Goal: Information Seeking & Learning: Learn about a topic

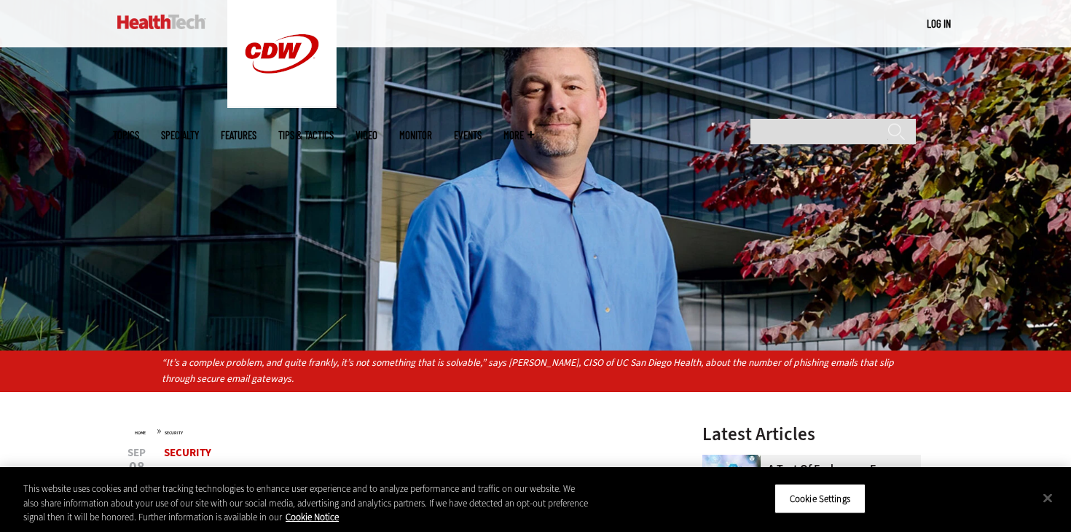
scroll to position [401, 0]
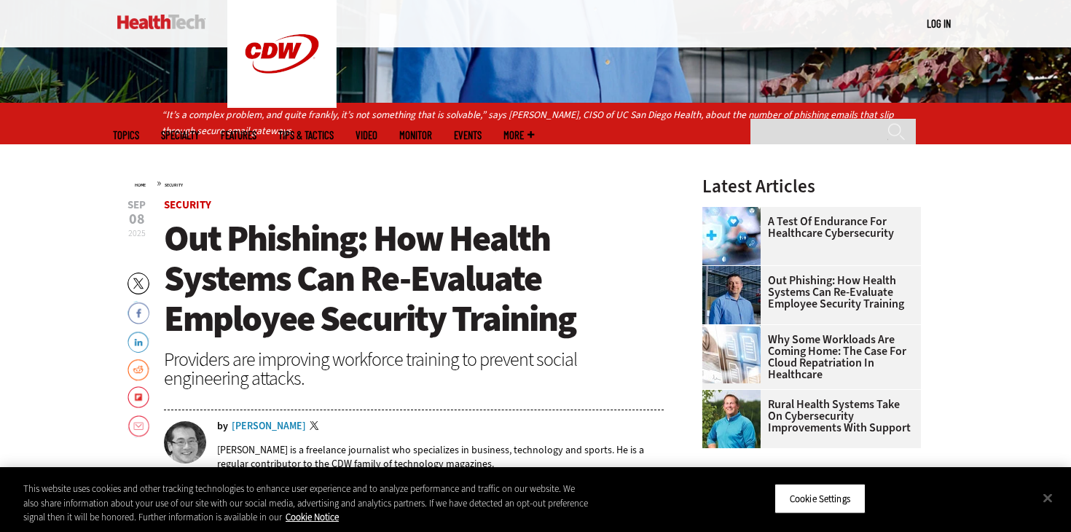
click at [342, 267] on span "Out Phishing: How Health Systems Can Re-Evaluate Employee Security Training" at bounding box center [370, 278] width 412 height 128
click at [1041, 497] on button "Close" at bounding box center [1048, 498] width 32 height 32
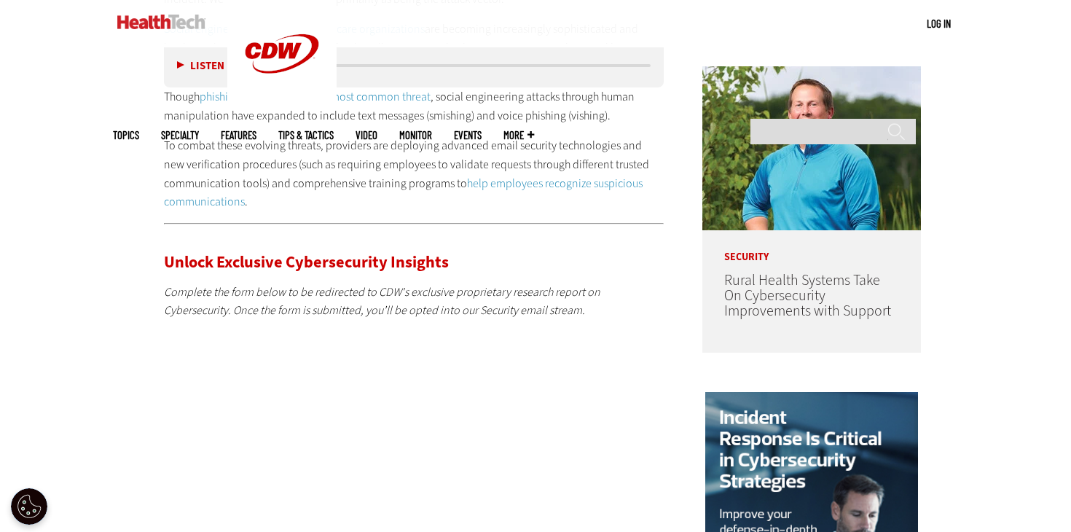
scroll to position [1111, 0]
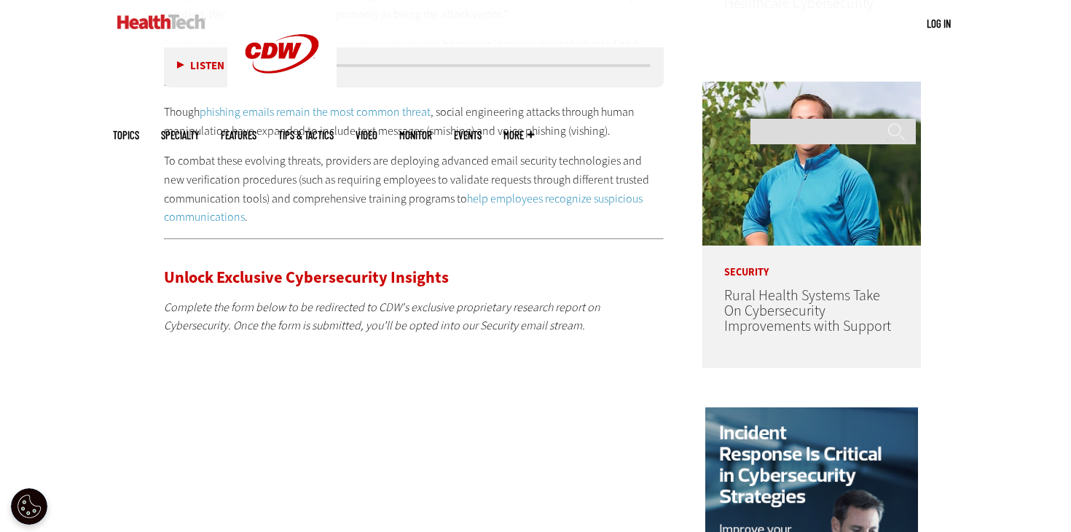
click at [283, 308] on em "Complete the form below to be redirected to CDW's exclusive proprietary researc…" at bounding box center [382, 316] width 436 height 34
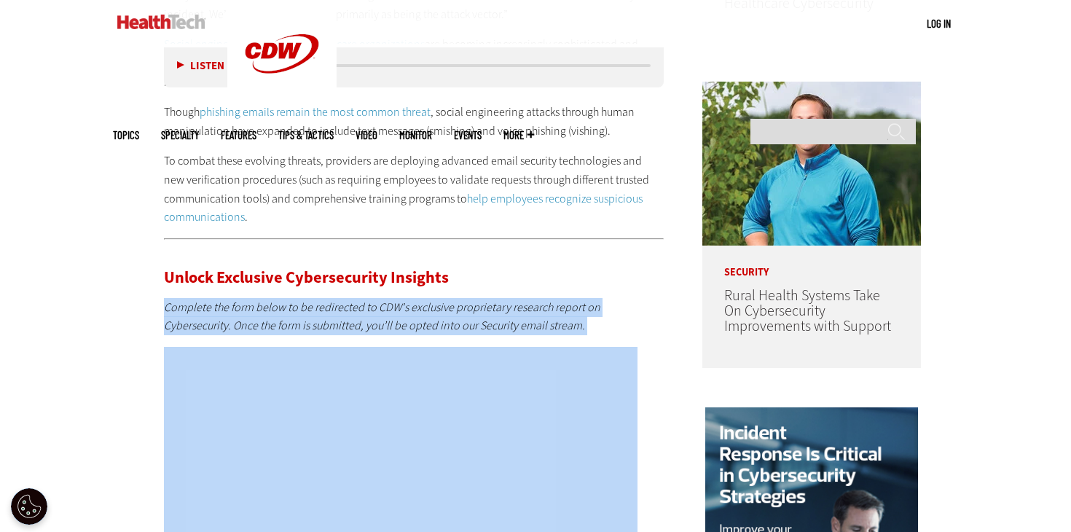
click at [307, 306] on em "Complete the form below to be redirected to CDW's exclusive proprietary researc…" at bounding box center [382, 316] width 436 height 34
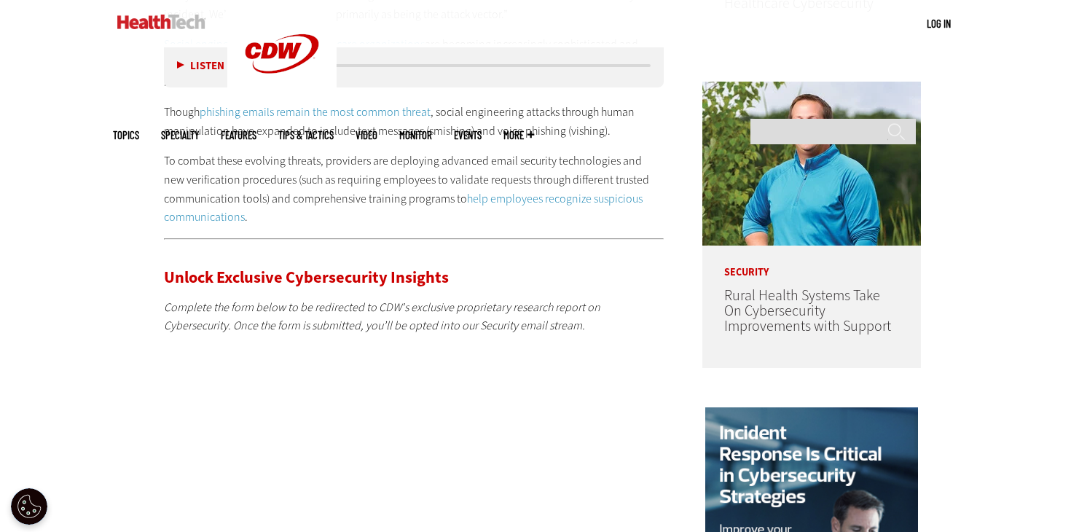
click at [307, 306] on em "Complete the form below to be redirected to CDW's exclusive proprietary researc…" at bounding box center [382, 316] width 436 height 34
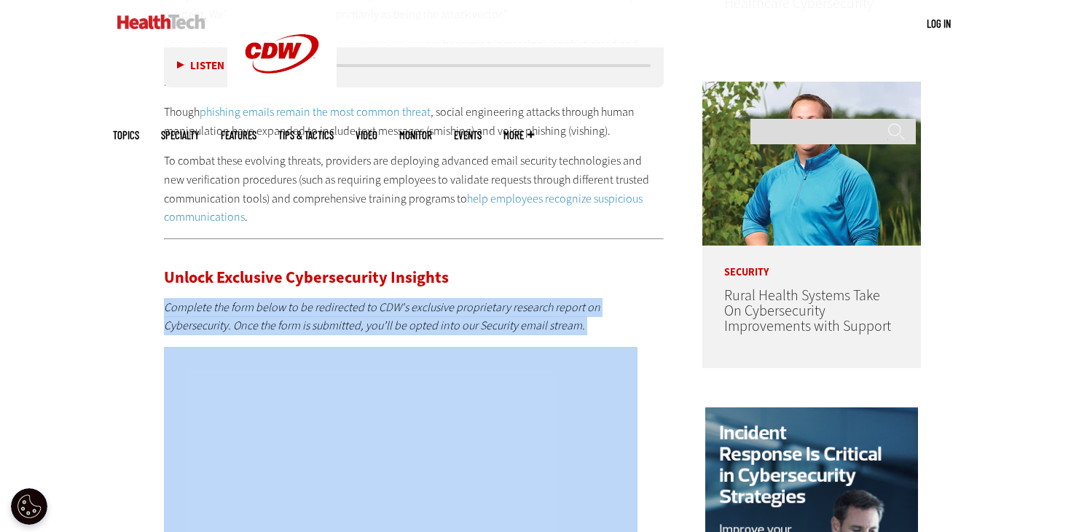
click at [323, 301] on em "Complete the form below to be redirected to CDW's exclusive proprietary researc…" at bounding box center [382, 316] width 436 height 34
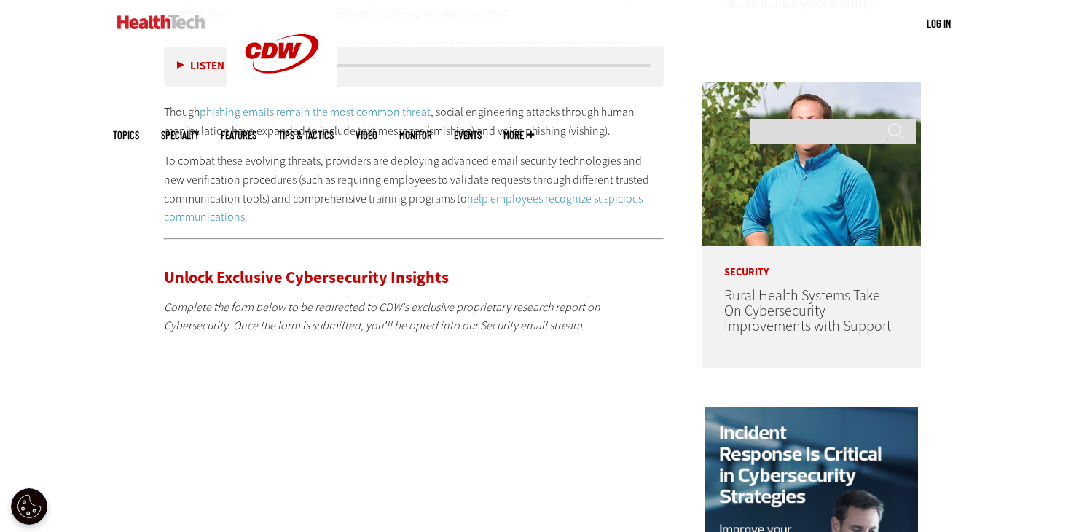
click at [323, 301] on em "Complete the form below to be redirected to CDW's exclusive proprietary researc…" at bounding box center [382, 316] width 436 height 34
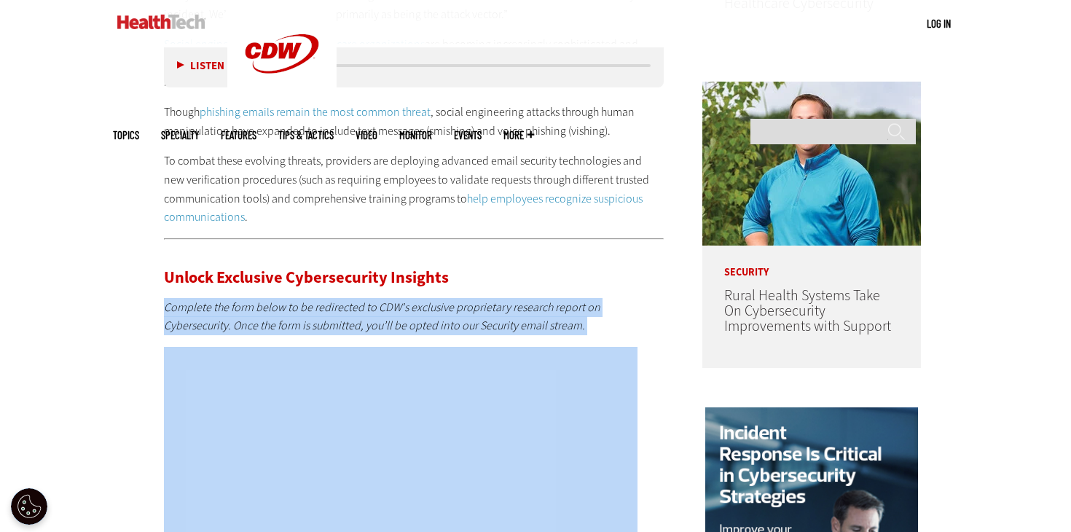
click at [340, 301] on em "Complete the form below to be redirected to CDW's exclusive proprietary researc…" at bounding box center [382, 316] width 436 height 34
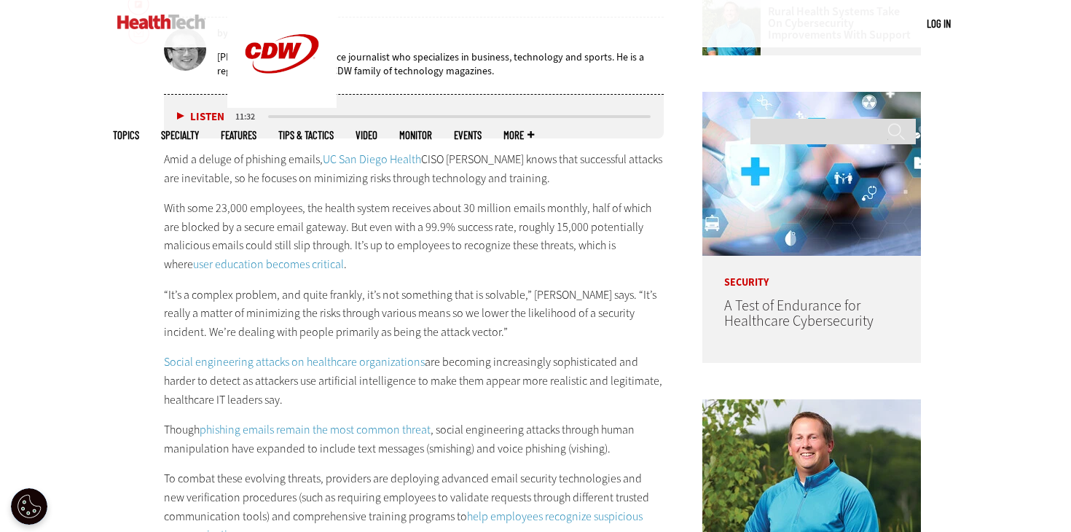
scroll to position [791, 0]
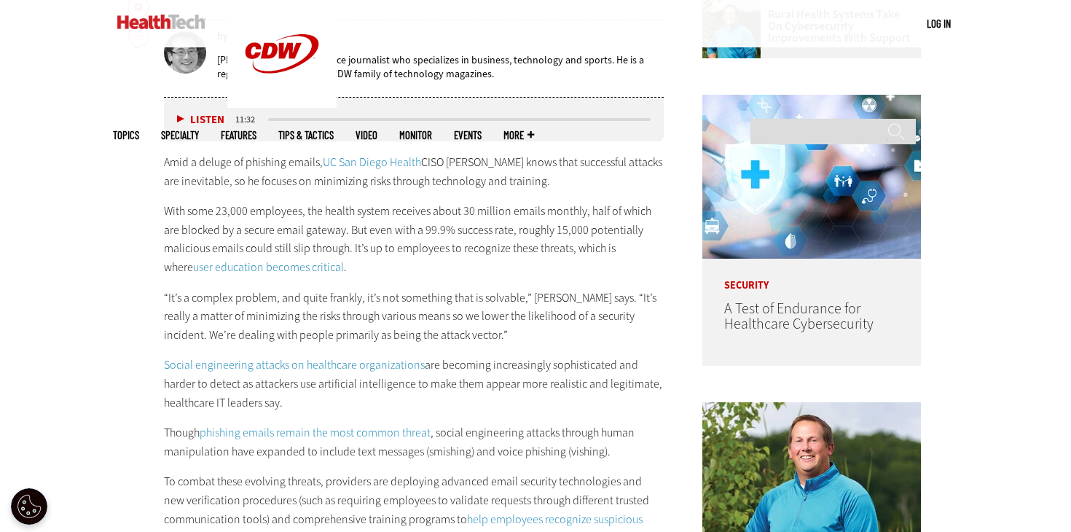
click at [340, 301] on p "“It’s a complex problem, and quite frankly, it’s not something that is solvable…" at bounding box center [414, 317] width 500 height 56
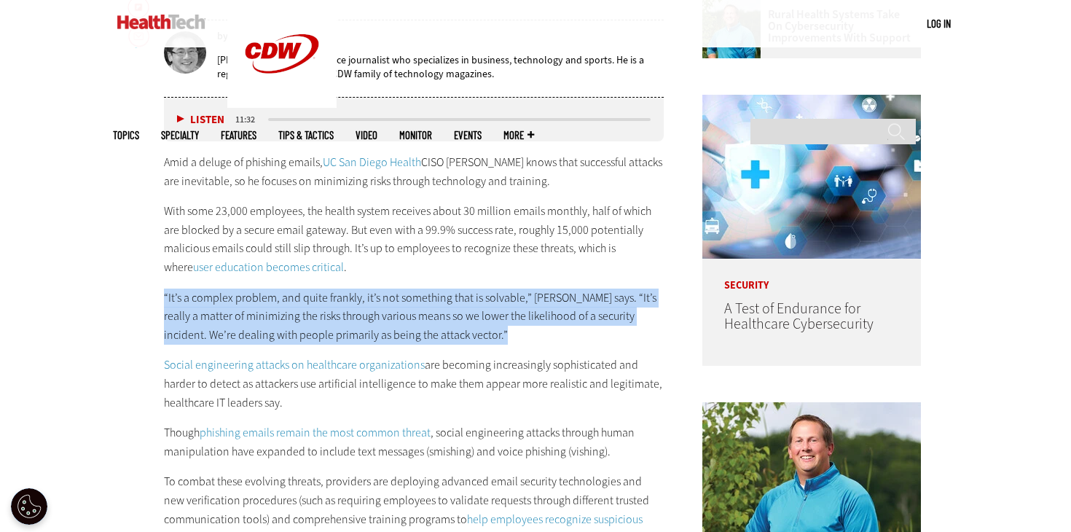
click at [340, 301] on p "“It’s a complex problem, and quite frankly, it’s not something that is solvable…" at bounding box center [414, 317] width 500 height 56
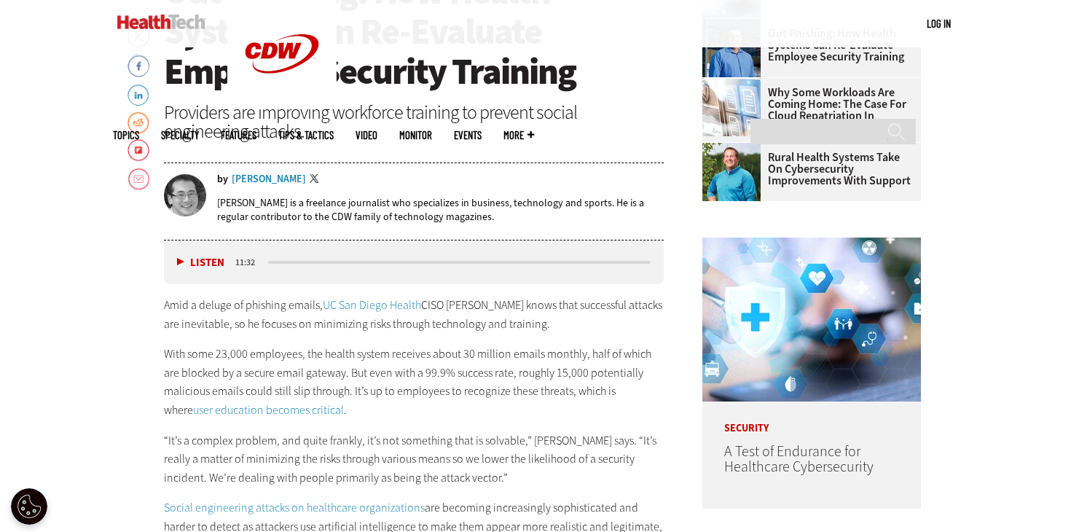
scroll to position [662, 0]
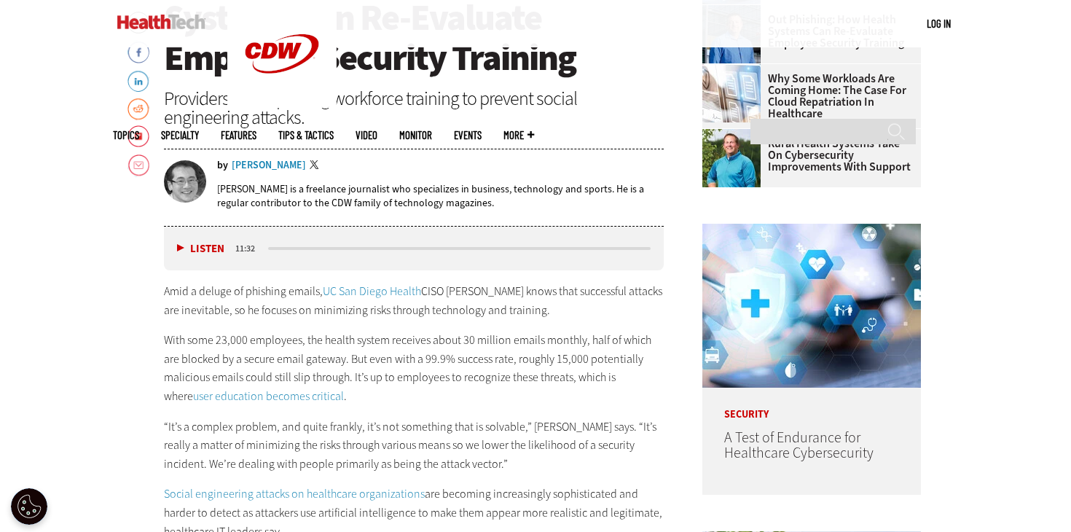
click at [245, 301] on p "Amid a deluge of phishing emails, UC San Diego Health CISO [PERSON_NAME] knows …" at bounding box center [414, 300] width 500 height 37
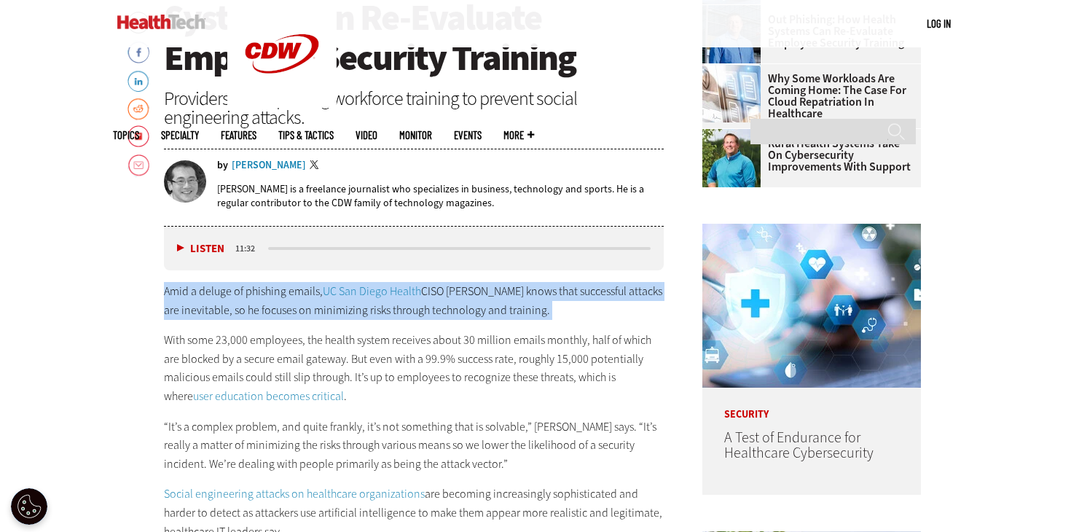
click at [256, 305] on p "Amid a deluge of phishing emails, UC San Diego Health CISO [PERSON_NAME] knows …" at bounding box center [414, 300] width 500 height 37
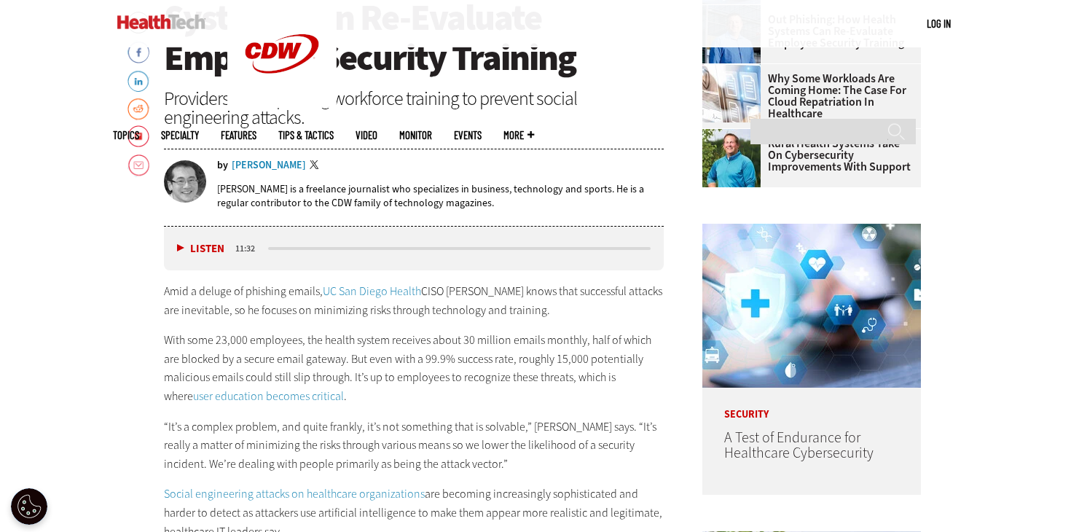
click at [256, 305] on p "Amid a deluge of phishing emails, UC San Diego Health CISO [PERSON_NAME] knows …" at bounding box center [414, 300] width 500 height 37
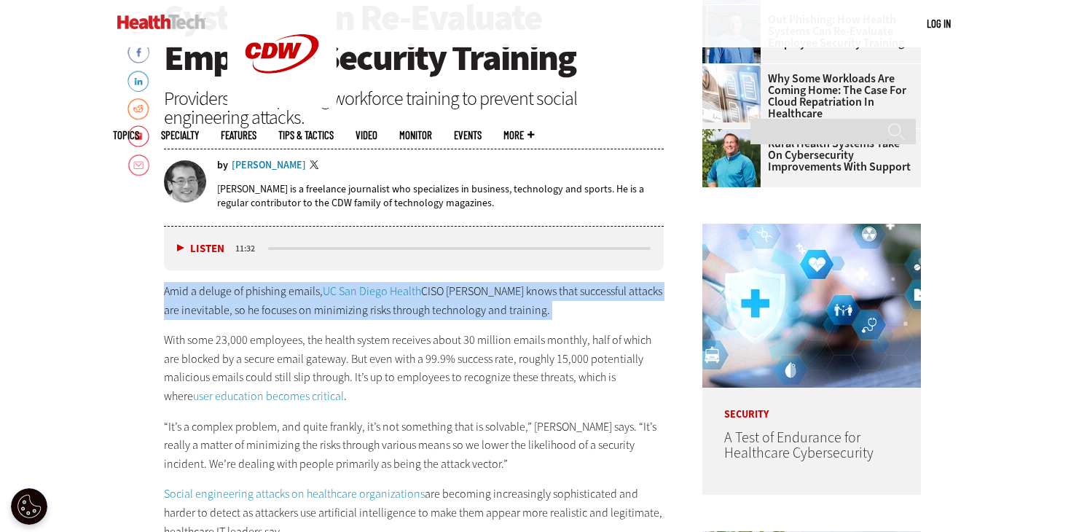
click at [266, 356] on p "With some 23,000 employees, the health system receives about 30 million emails …" at bounding box center [414, 368] width 500 height 74
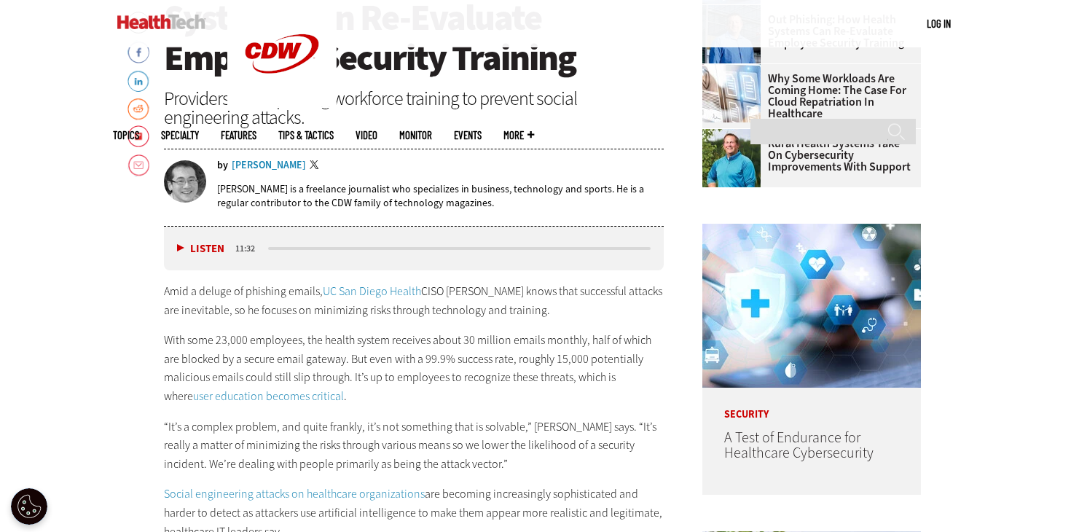
click at [266, 356] on p "With some 23,000 employees, the health system receives about 30 million emails …" at bounding box center [414, 368] width 500 height 74
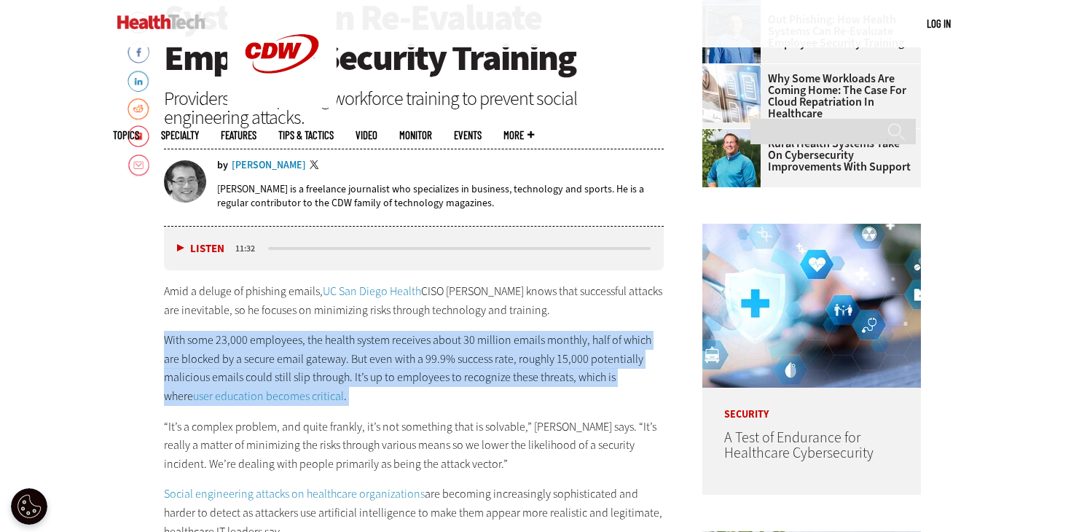
click at [266, 356] on p "With some 23,000 employees, the health system receives about 30 million emails …" at bounding box center [414, 368] width 500 height 74
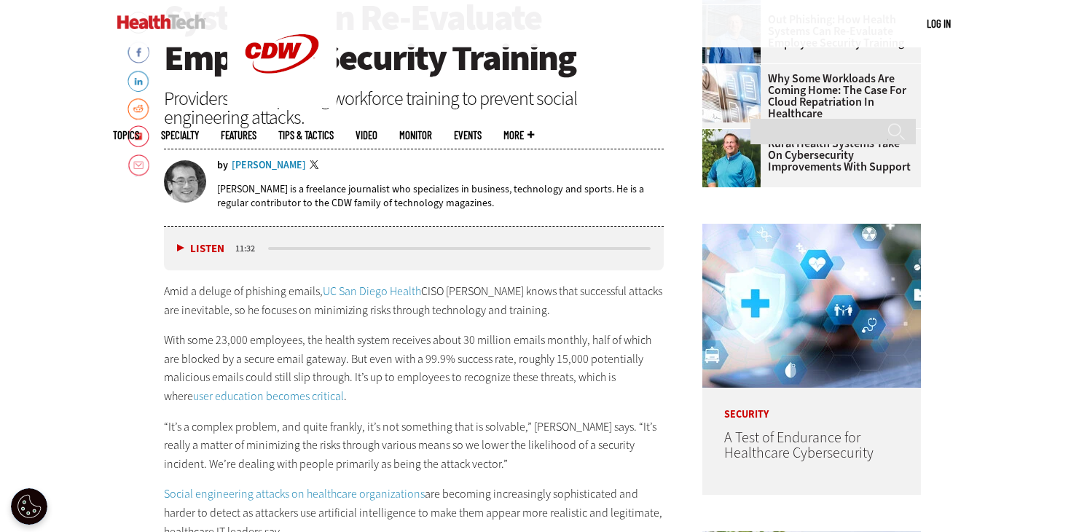
click at [265, 441] on p "“It’s a complex problem, and quite frankly, it’s not something that is solvable…" at bounding box center [414, 446] width 500 height 56
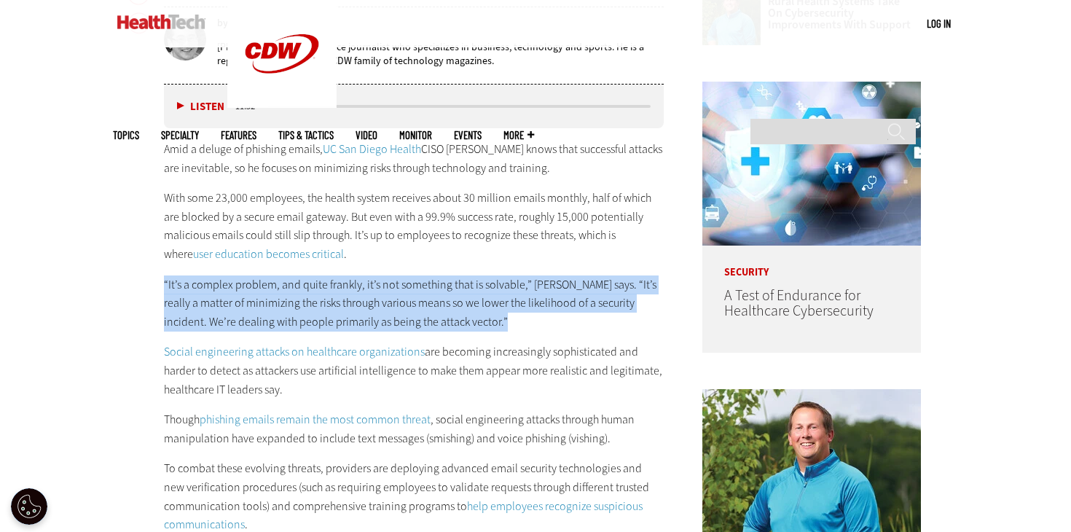
scroll to position [879, 0]
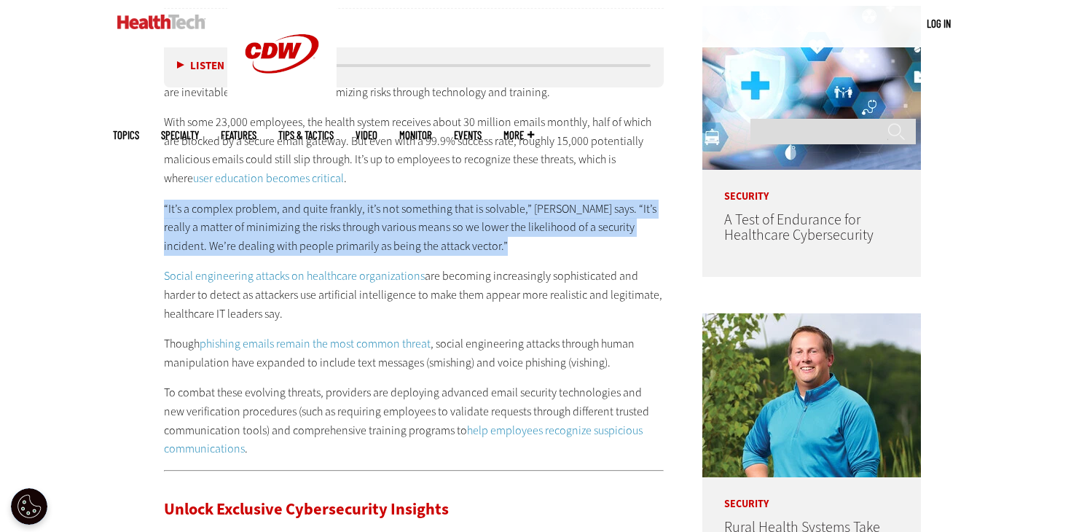
click at [286, 307] on p "Social engineering attacks on healthcare organizations are becoming increasingl…" at bounding box center [414, 295] width 500 height 56
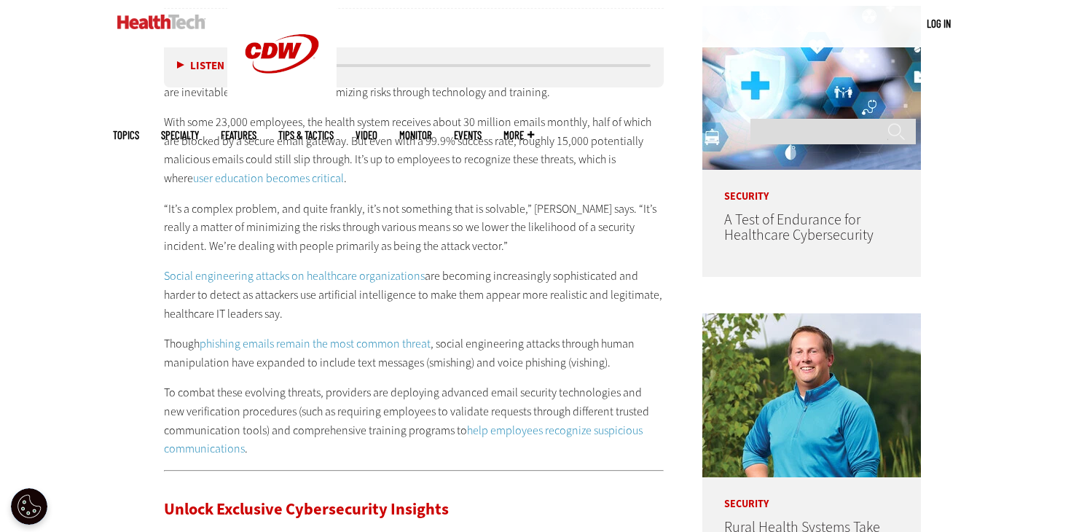
click at [286, 307] on p "Social engineering attacks on healthcare organizations are becoming increasingl…" at bounding box center [414, 295] width 500 height 56
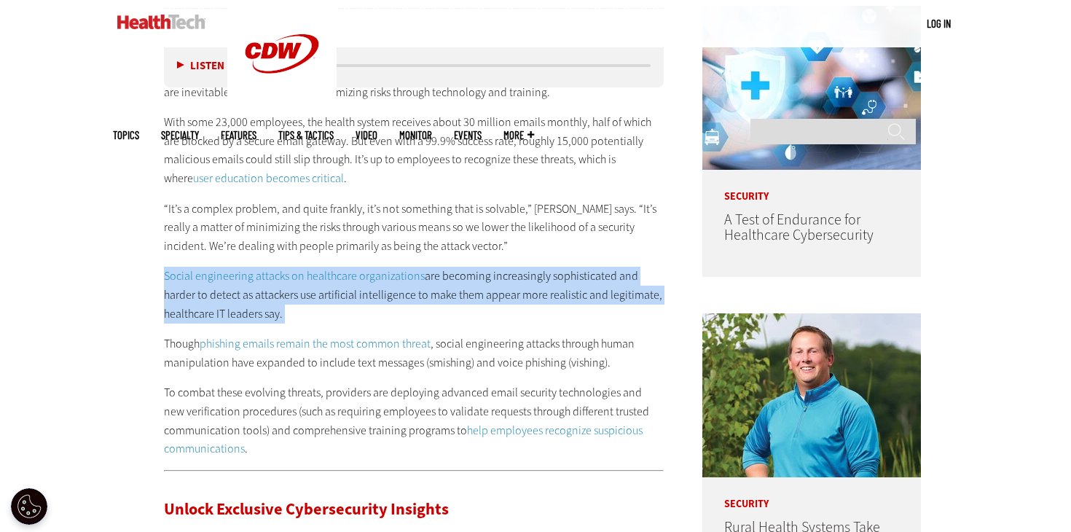
click at [279, 368] on p "Though phishing emails remain the most common threat , social engineering attac…" at bounding box center [414, 352] width 500 height 37
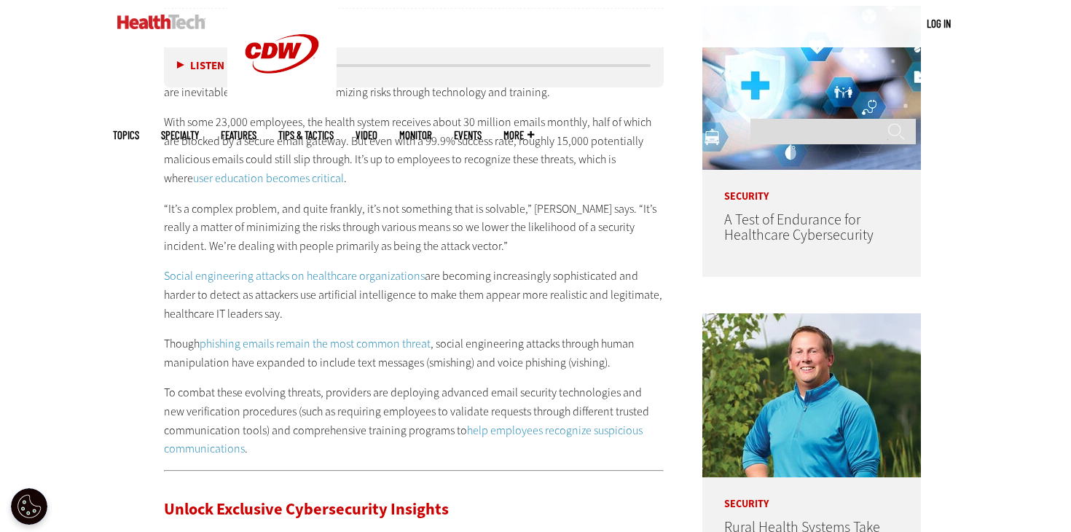
click at [279, 368] on p "Though phishing emails remain the most common threat , social engineering attac…" at bounding box center [414, 352] width 500 height 37
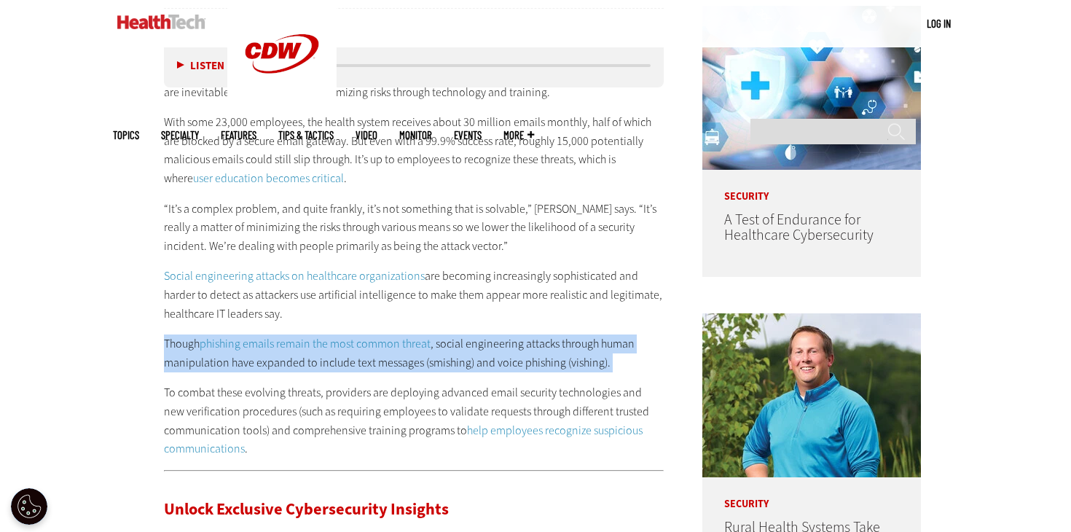
click at [278, 415] on p "To combat these evolving threats, providers are deploying advanced email securi…" at bounding box center [414, 420] width 500 height 74
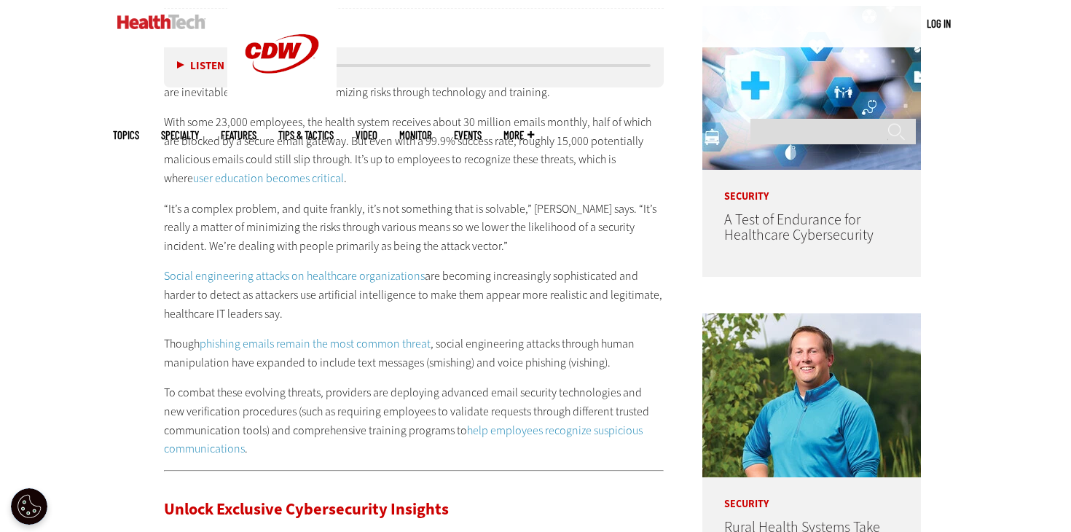
click at [278, 415] on p "To combat these evolving threats, providers are deploying advanced email securi…" at bounding box center [414, 420] width 500 height 74
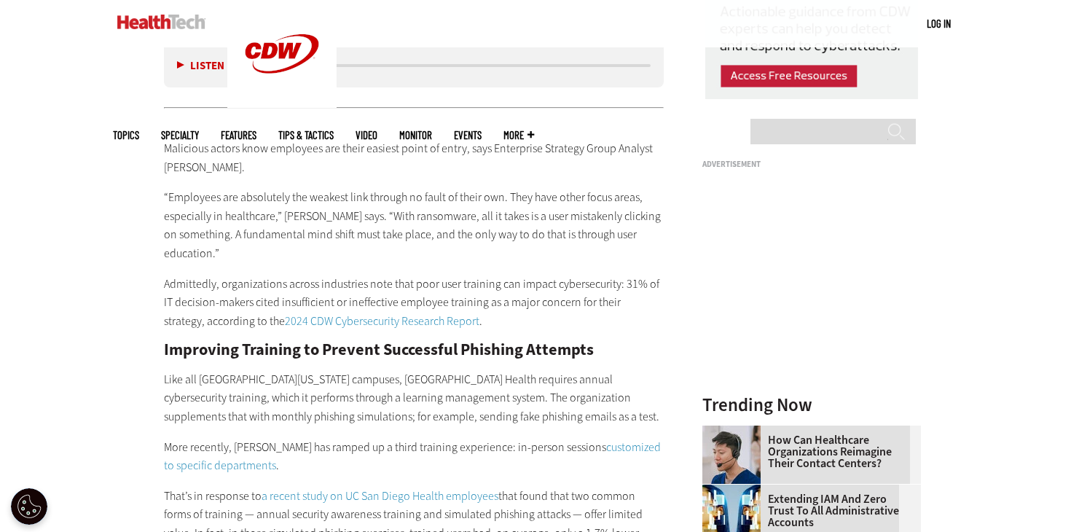
scroll to position [1672, 0]
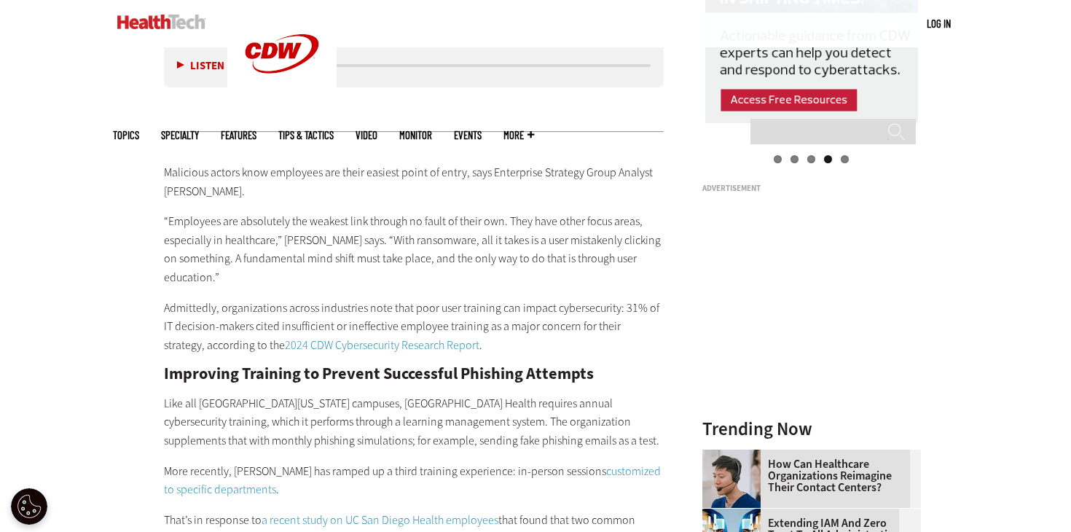
click at [278, 171] on p "Malicious actors know employees are their easiest point of entry, says Enterpri…" at bounding box center [414, 181] width 500 height 37
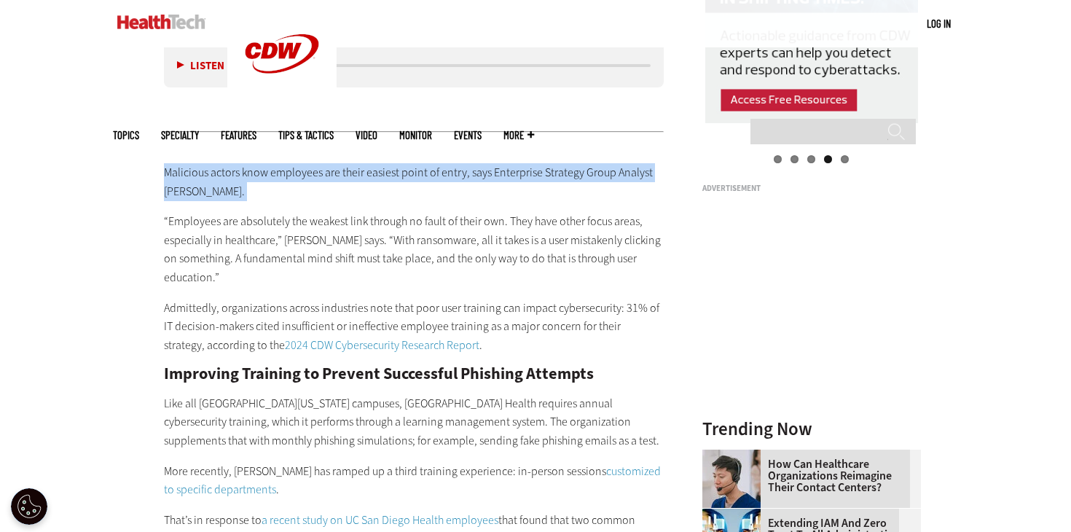
click at [260, 273] on p "“Employees are absolutely the weakest link through no fault of their own. They …" at bounding box center [414, 249] width 500 height 74
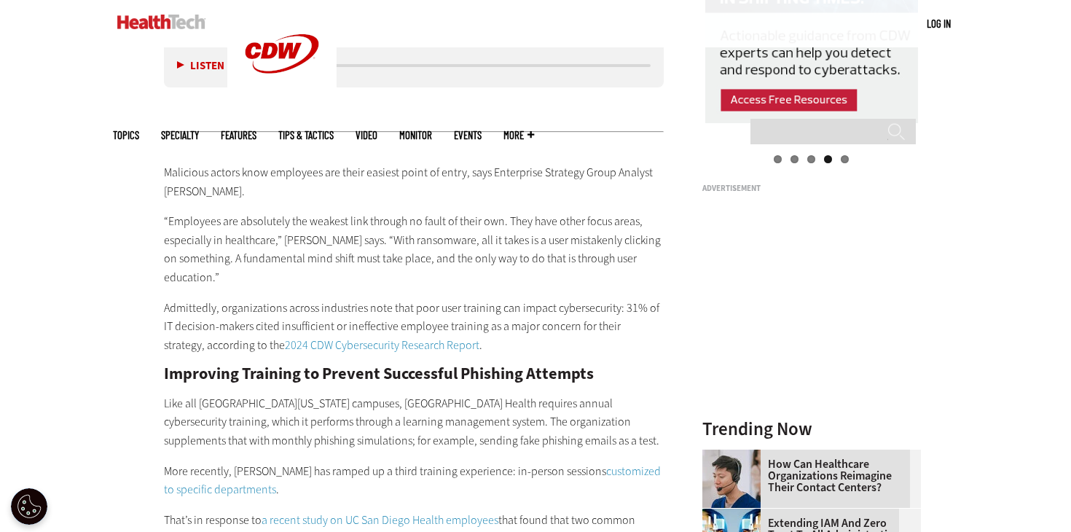
click at [260, 273] on p "“Employees are absolutely the weakest link through no fault of their own. They …" at bounding box center [414, 249] width 500 height 74
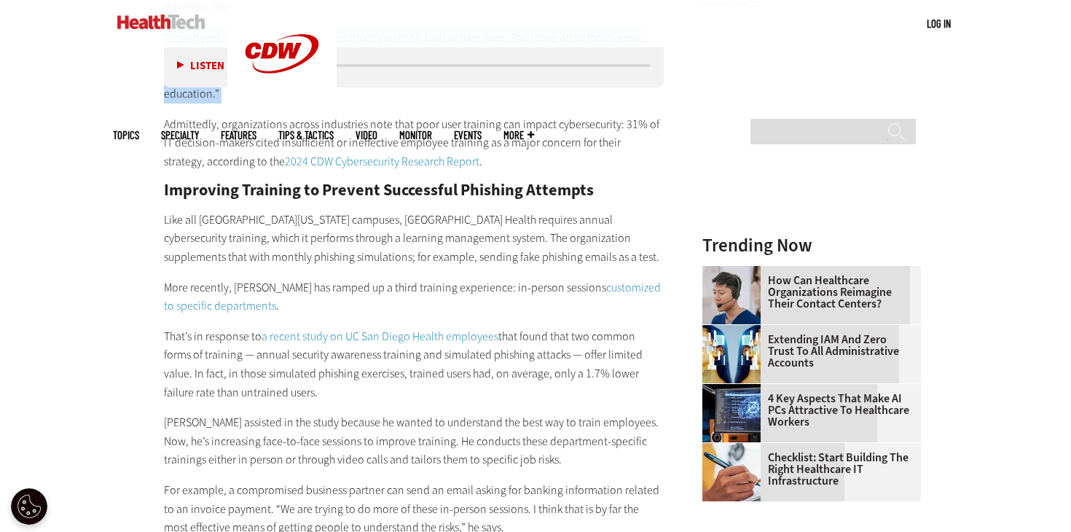
scroll to position [1932, 0]
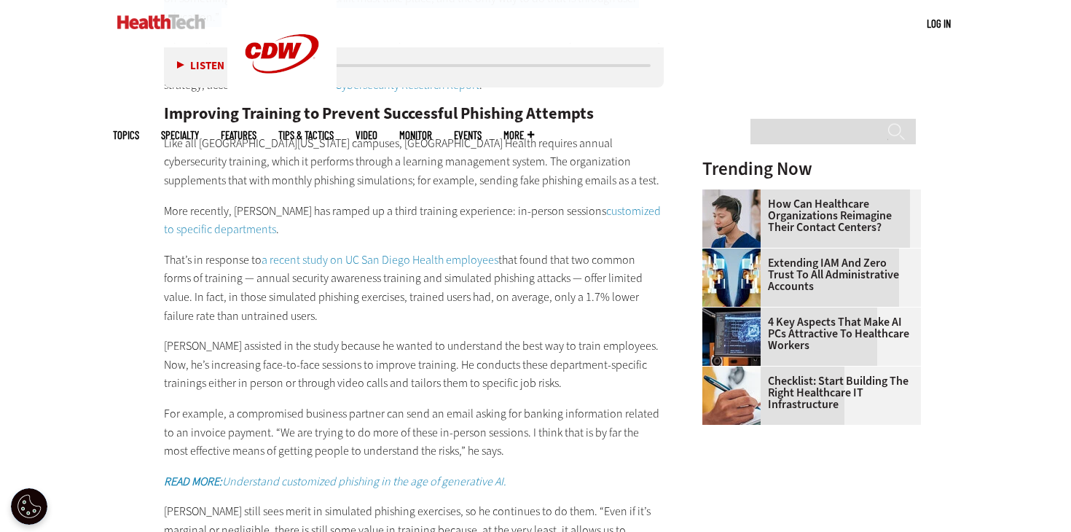
click at [260, 273] on p "That’s in response to a recent study on UC San Diego Health employees that foun…" at bounding box center [414, 288] width 500 height 74
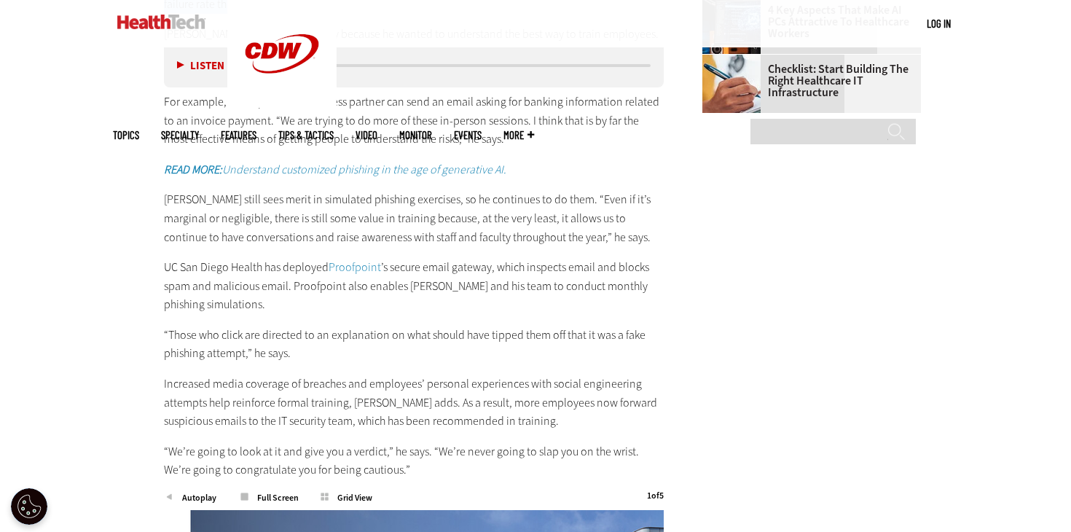
scroll to position [2248, 0]
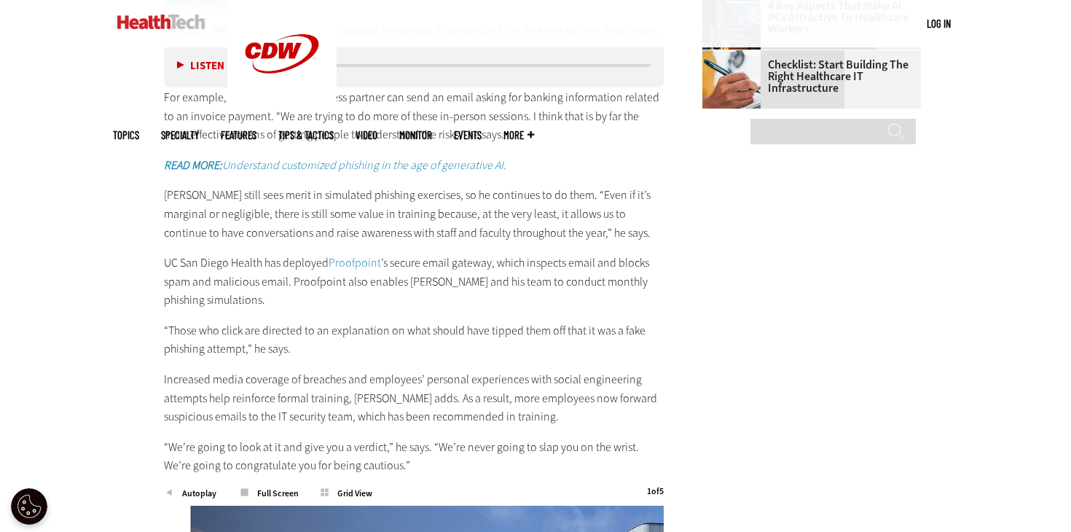
click at [260, 273] on p "UC San Diego Health has deployed Proofpoint ’s secure email gateway, which insp…" at bounding box center [414, 282] width 500 height 56
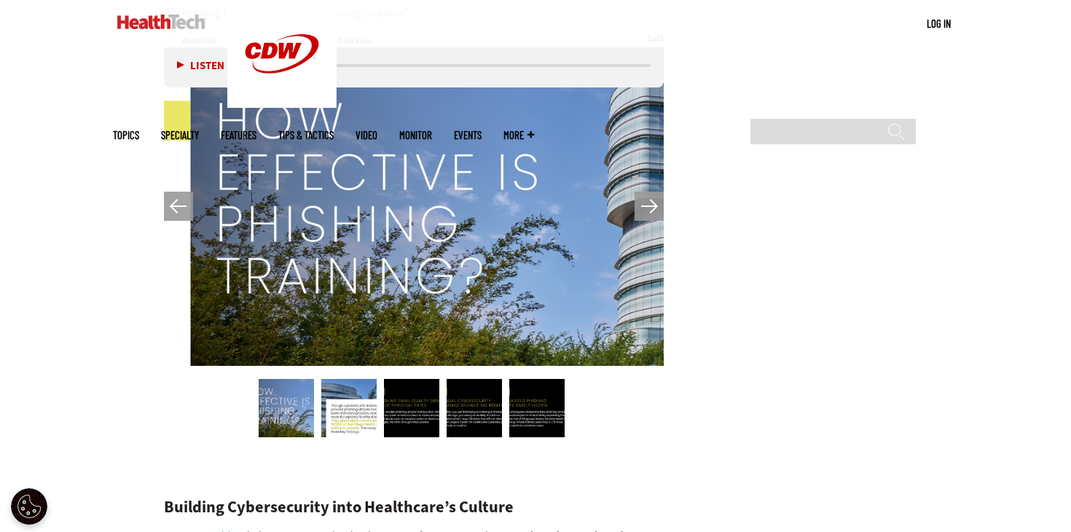
scroll to position [3072, 0]
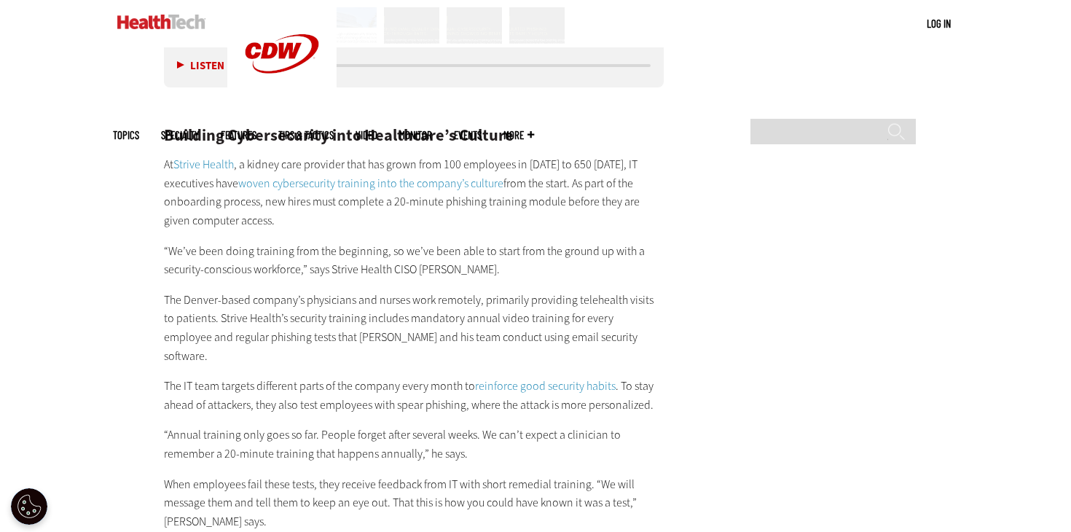
click at [278, 216] on p "At Strive Health , a kidney care provider that has grown from 100 employees in …" at bounding box center [414, 192] width 500 height 74
click at [277, 140] on h2 "Building Cybersecurity into Healthcare’s Culture" at bounding box center [414, 136] width 500 height 16
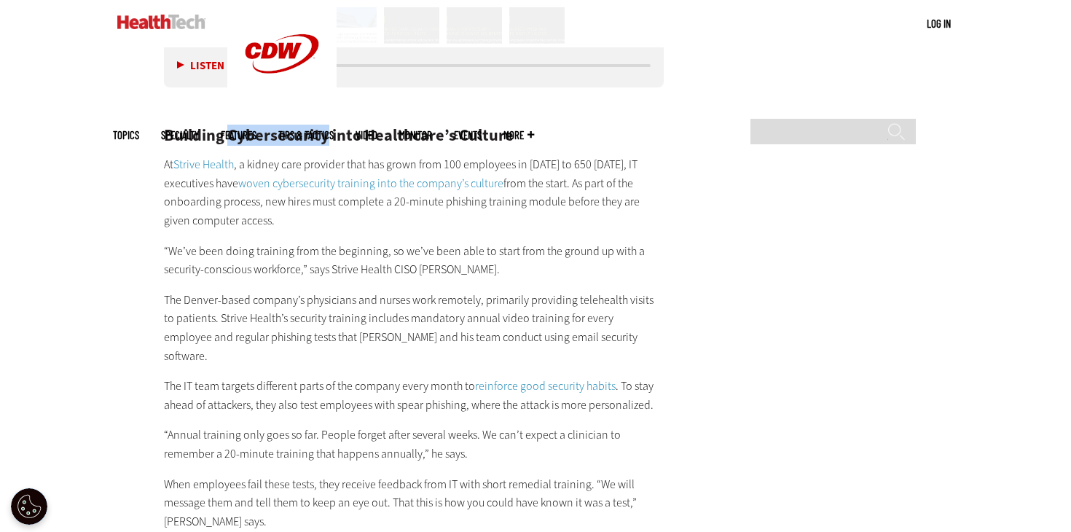
click at [277, 140] on h2 "Building Cybersecurity into Healthcare’s Culture" at bounding box center [414, 136] width 500 height 16
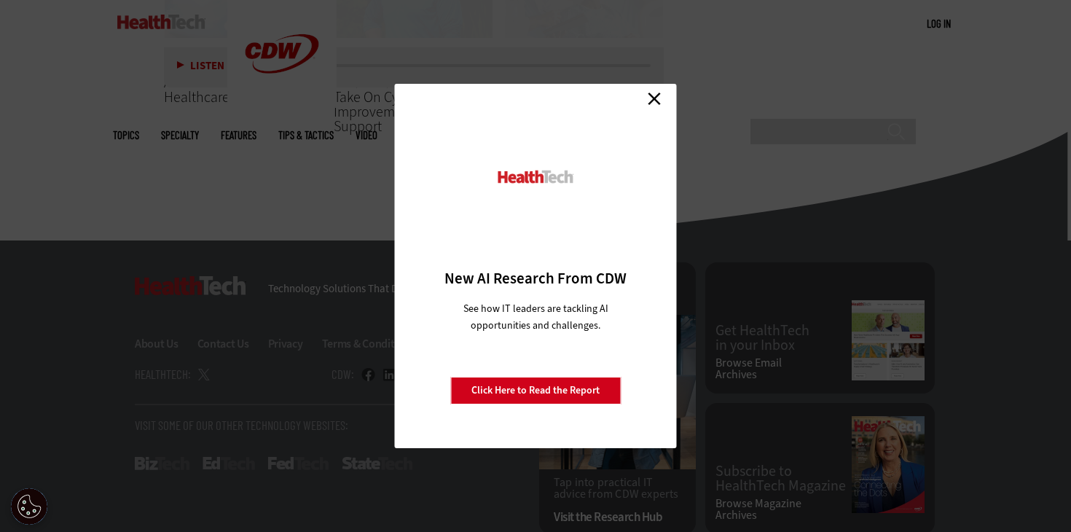
scroll to position [5881, 0]
